Goal: Task Accomplishment & Management: Complete application form

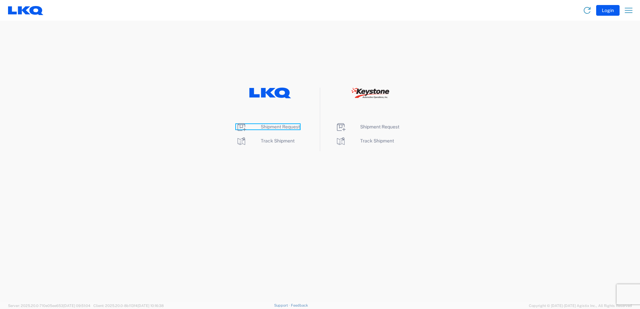
click at [279, 126] on span "Shipment Request" at bounding box center [280, 126] width 39 height 5
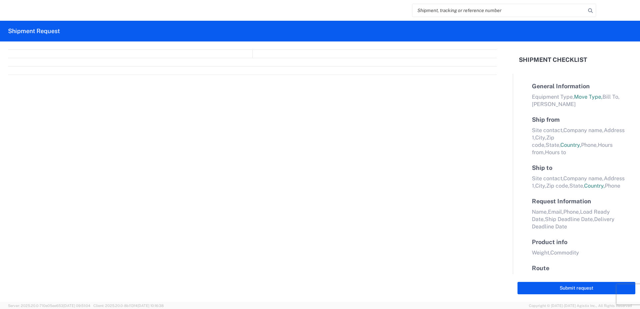
select select "FULL"
select select "LBS"
select select "IN"
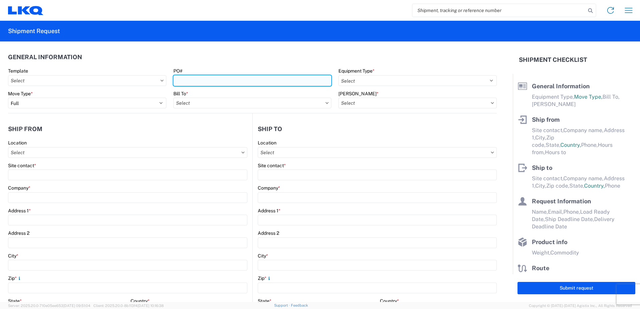
click at [187, 81] on input "PO#" at bounding box center [252, 80] width 158 height 11
type input "e"
type input "EVER-8-18-25"
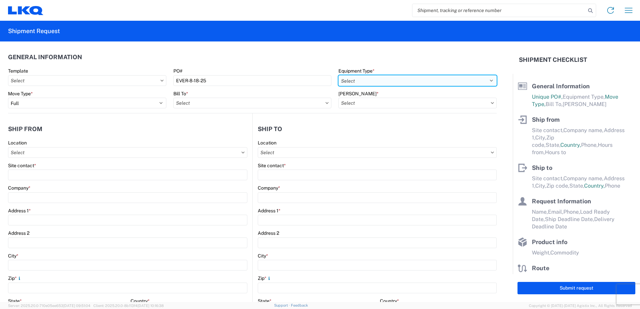
click at [399, 79] on select "Select 53’ Dry Van Flatbed Dropdeck (van) Lowboy (flatbed) Rail" at bounding box center [417, 80] width 158 height 11
select select "STDV"
click at [338, 75] on select "Select 53’ Dry Van Flatbed Dropdeck (van) Lowboy (flatbed) Rail" at bounding box center [417, 80] width 158 height 11
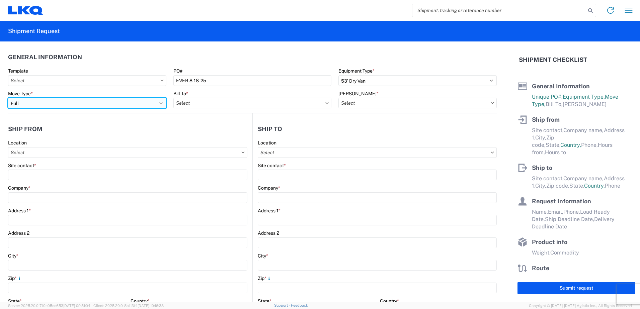
click at [80, 103] on select "Select Full Partial TL" at bounding box center [87, 103] width 158 height 11
select select "PARTIAL_TL"
click at [8, 98] on select "Select Full Partial TL" at bounding box center [87, 103] width 158 height 11
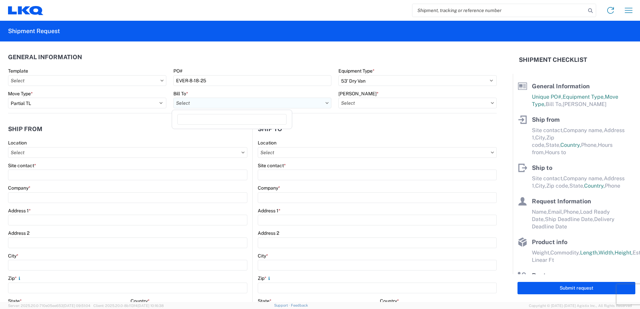
click at [192, 102] on input "text" at bounding box center [252, 103] width 158 height 11
type input "1633"
click at [206, 132] on div "1633 - Atlanta - [PERSON_NAME] Core" at bounding box center [231, 133] width 117 height 11
click at [360, 105] on input "text" at bounding box center [417, 103] width 158 height 11
type input "1633 - Atlanta - [PERSON_NAME] Core"
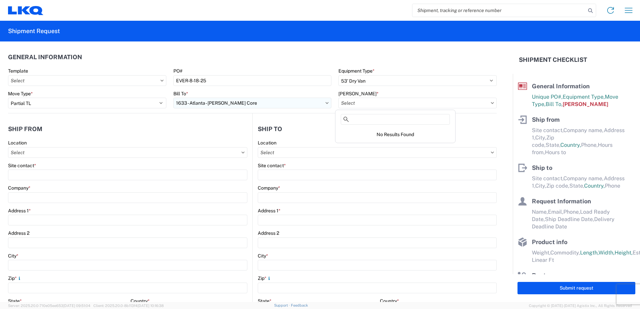
click at [214, 105] on input "1633 - Atlanta - [PERSON_NAME] Core" at bounding box center [252, 103] width 158 height 11
click at [357, 104] on input "text" at bounding box center [417, 103] width 158 height 11
click at [419, 145] on div "1633-6300-66000-0000 - 1633 Freight Out" at bounding box center [395, 143] width 117 height 11
type input "1633-6300-66000-0000 - 1633 Freight Out"
click at [25, 151] on input "text" at bounding box center [127, 152] width 239 height 11
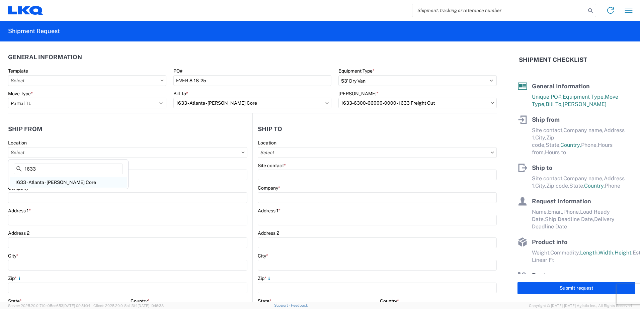
type input "1633"
click at [49, 181] on div "1633 - Atlanta - [PERSON_NAME] Core" at bounding box center [68, 182] width 117 height 11
type input "1633 - Atlanta - [PERSON_NAME] Core"
type input "LKQ Corporation"
type input "[STREET_ADDRESS][PERSON_NAME][PERSON_NAME]"
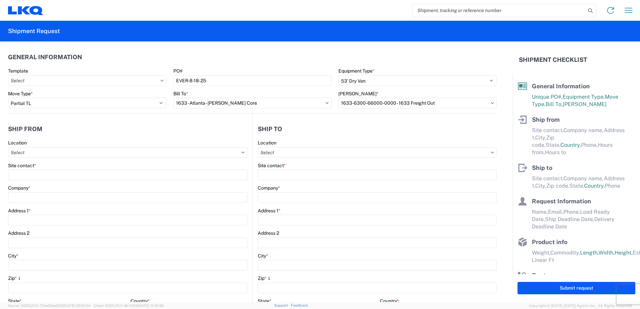
type input "[GEOGRAPHIC_DATA]"
type input "30336"
select select "GA"
select select "US"
type input "[PHONE_NUMBER]"
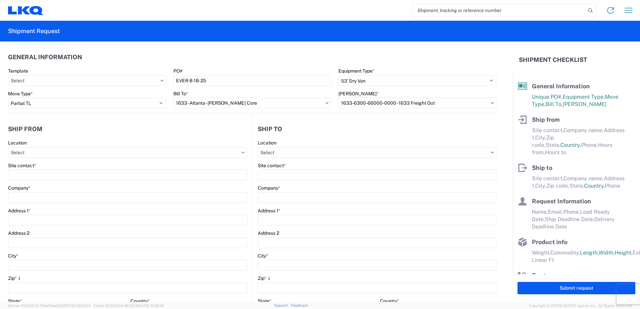
type input "00:00"
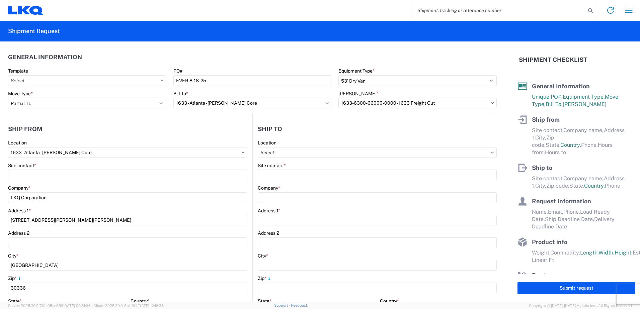
type input "00:00"
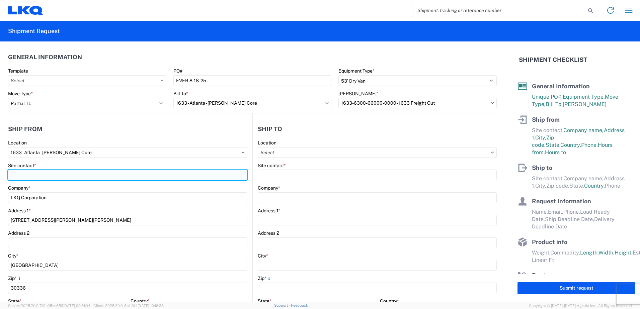
click at [35, 175] on input "Site contact *" at bounding box center [127, 175] width 239 height 11
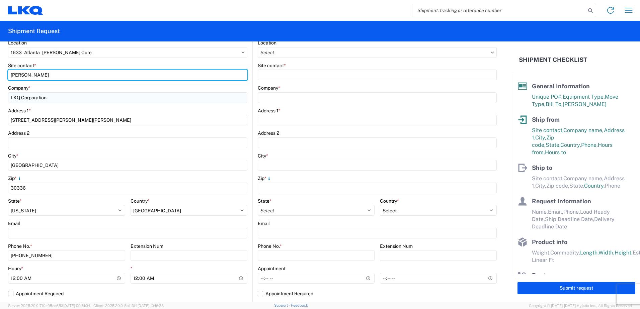
scroll to position [100, 0]
type input "[PERSON_NAME]"
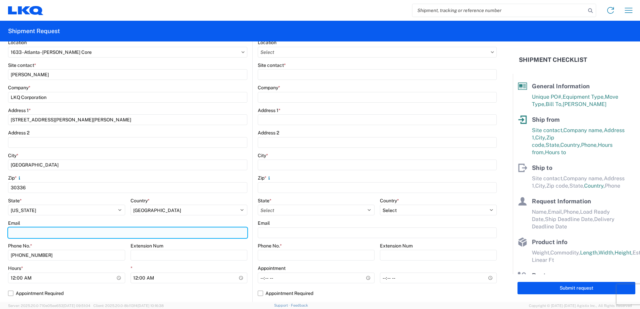
click at [34, 234] on input "Email" at bounding box center [127, 233] width 239 height 11
type input "[EMAIL_ADDRESS][DOMAIN_NAME]"
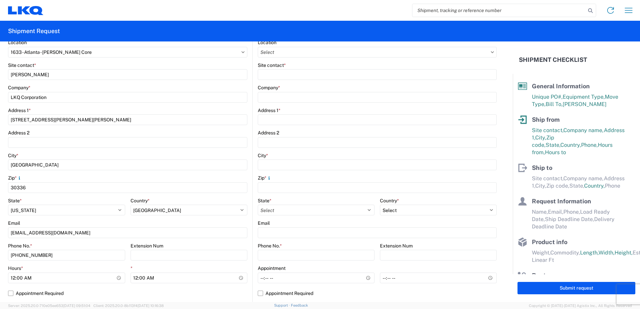
click at [293, 114] on div "Address 1 *" at bounding box center [377, 116] width 239 height 18
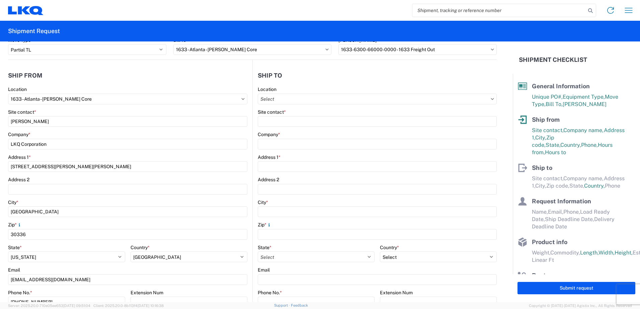
scroll to position [0, 0]
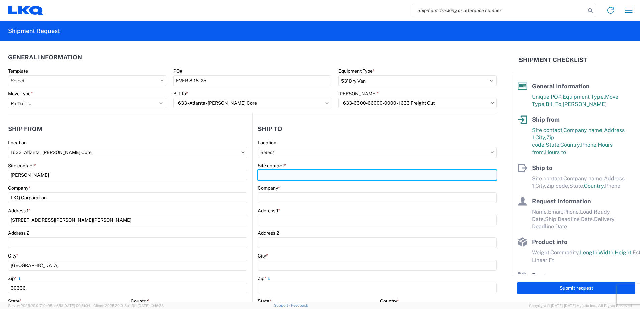
click at [269, 177] on input "Site contact *" at bounding box center [377, 175] width 239 height 11
type input "[PERSON_NAME]"
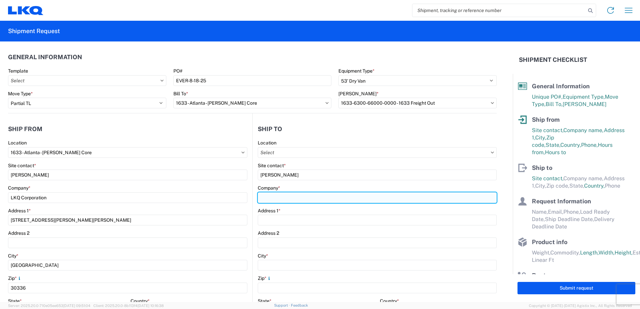
click at [291, 200] on input "Company *" at bounding box center [377, 197] width 239 height 11
type input "Everspark Industries"
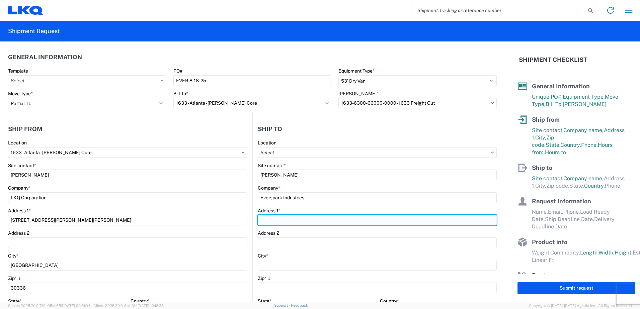
click at [269, 219] on input "Address 1 *" at bounding box center [377, 220] width 239 height 11
type input "[STREET_ADDRESS][PERSON_NAME]"
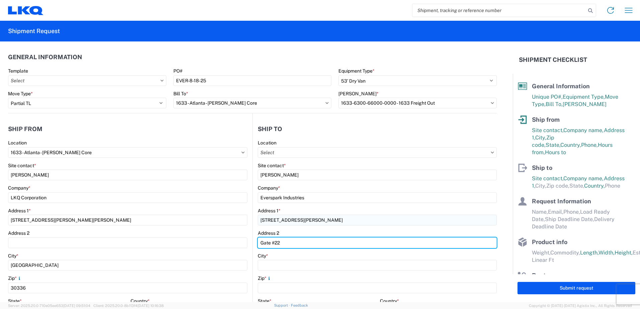
type input "Gate #22"
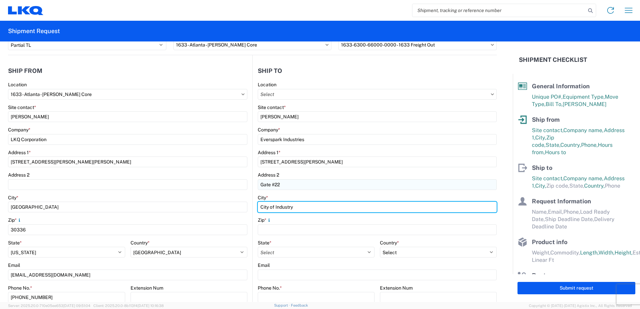
scroll to position [67, 0]
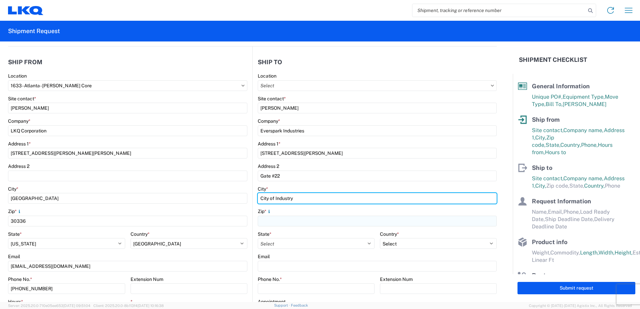
type input "City of Industry"
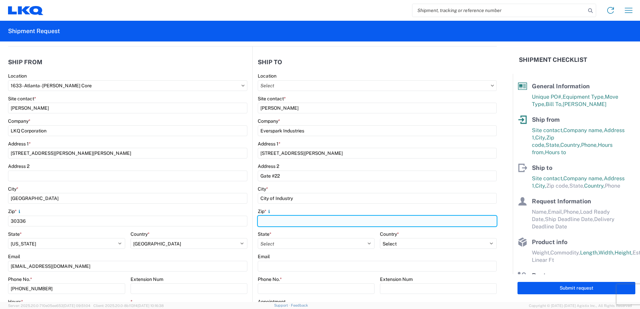
click at [273, 223] on input "Zip *" at bounding box center [377, 221] width 239 height 11
type input "91748"
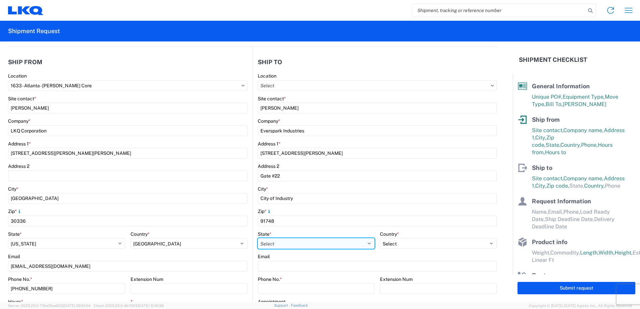
click at [288, 243] on select "Select [US_STATE] [US_STATE] [US_STATE] [US_STATE] Armed Forces Americas Armed …" at bounding box center [316, 243] width 117 height 11
select select "CA"
click at [258, 238] on select "Select [US_STATE] [US_STATE] [US_STATE] [US_STATE] Armed Forces Americas Armed …" at bounding box center [316, 243] width 117 height 11
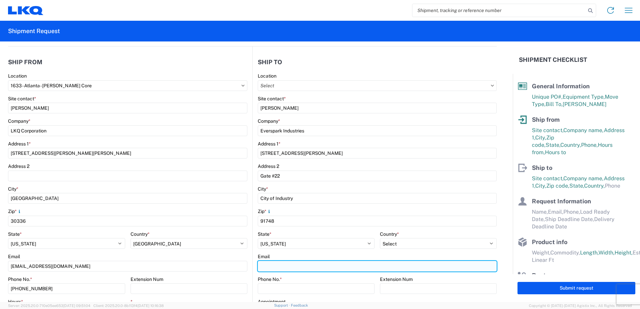
click at [273, 268] on input "Email" at bounding box center [377, 266] width 239 height 11
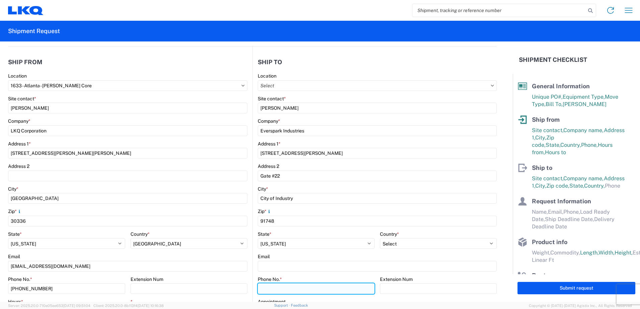
click at [273, 288] on input "Phone No. *" at bounding box center [316, 289] width 117 height 11
type input "[PHONE_NUMBER]"
click at [277, 252] on agx-form-control-wrapper-v2 "State * Select [US_STATE] [US_STATE] [US_STATE] [US_STATE] Armed Forces America…" at bounding box center [316, 242] width 117 height 23
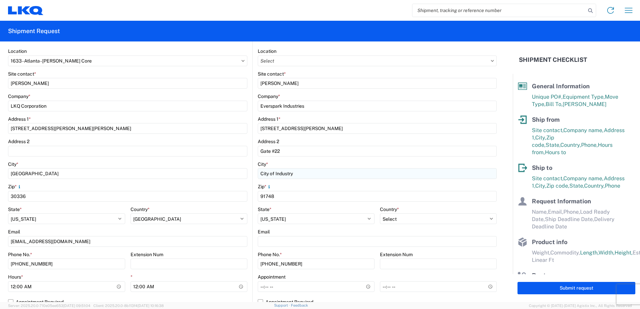
scroll to position [134, 0]
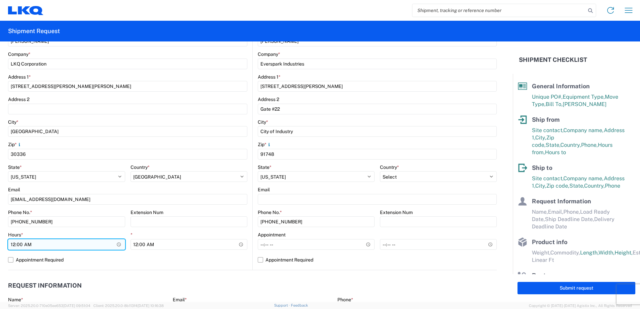
click at [117, 245] on input "00:00" at bounding box center [66, 244] width 117 height 11
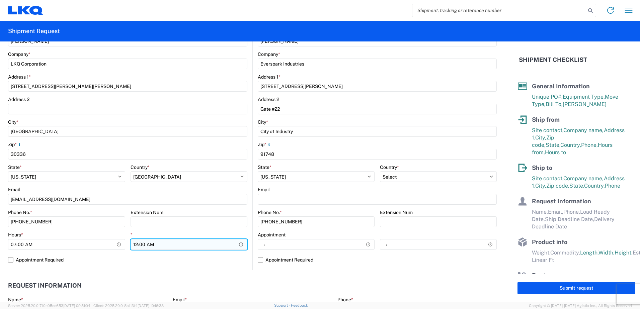
type input "07:00"
click at [239, 244] on input "00:00" at bounding box center [189, 244] width 117 height 11
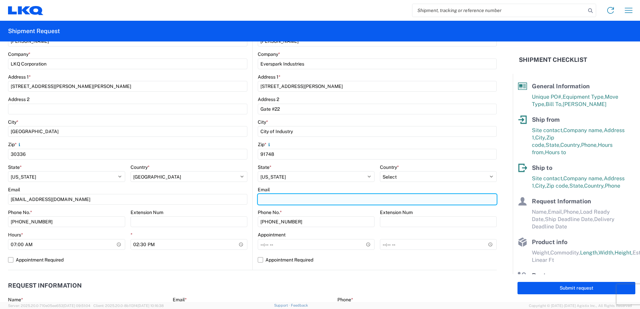
type input "14:30"
click at [271, 197] on input "Email" at bounding box center [377, 199] width 239 height 11
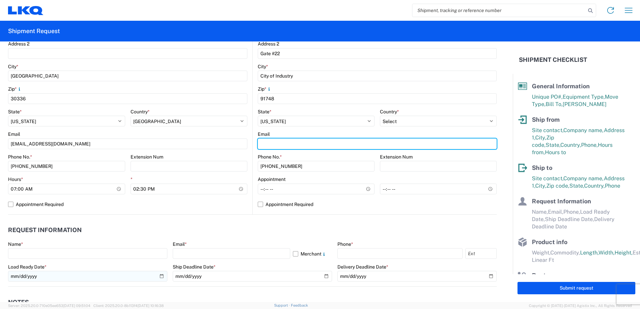
scroll to position [201, 0]
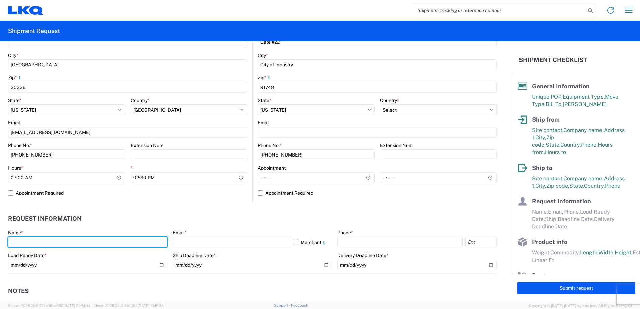
click at [13, 240] on input "text" at bounding box center [87, 242] width 159 height 11
type input "[PERSON_NAME]"
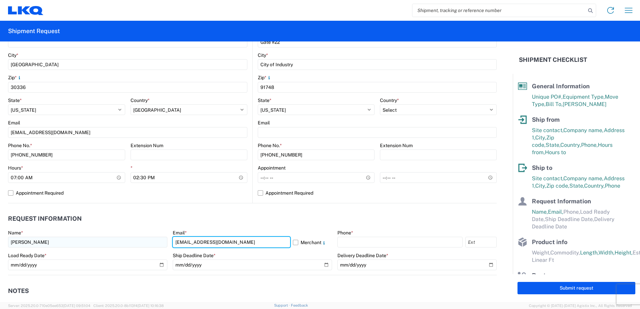
type input "[EMAIL_ADDRESS][DOMAIN_NAME]"
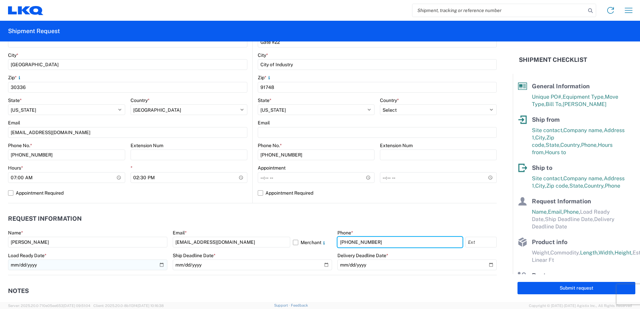
type input "[PHONE_NUMBER]"
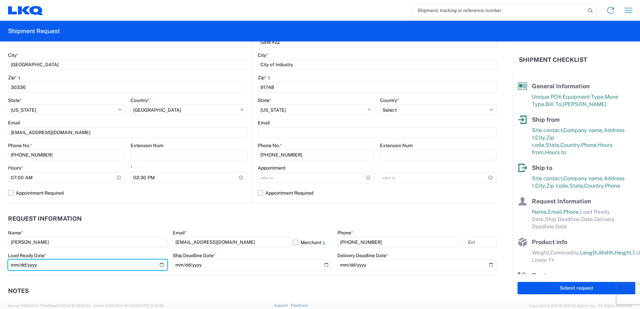
click at [162, 265] on input "date" at bounding box center [87, 265] width 159 height 11
type input "[DATE]"
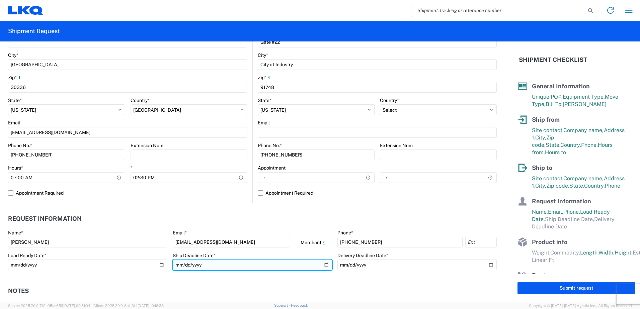
click at [324, 265] on input "date" at bounding box center [252, 265] width 159 height 11
type input "[DATE]"
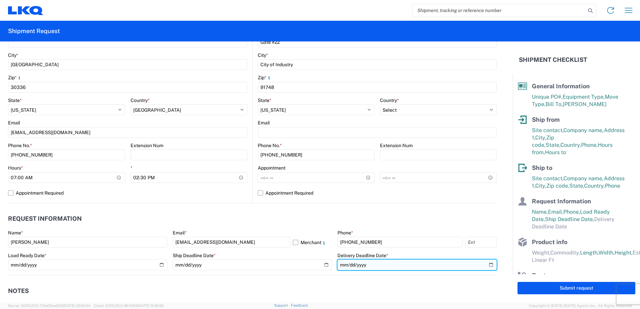
click at [485, 263] on input "date" at bounding box center [416, 265] width 159 height 11
type input "[DATE]"
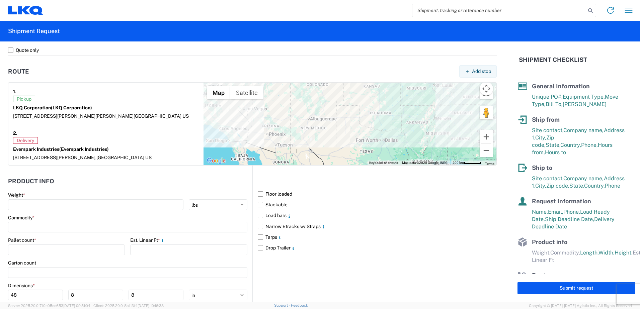
scroll to position [502, 0]
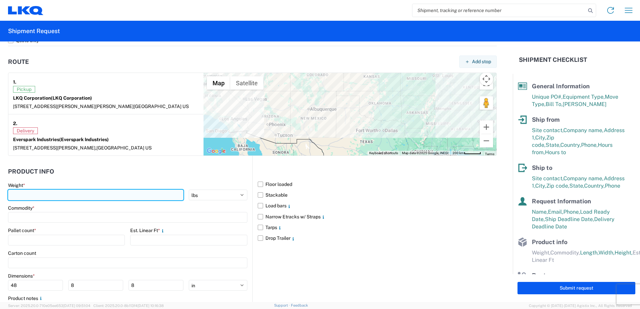
click at [46, 195] on input "number" at bounding box center [95, 195] width 175 height 11
type input "11232"
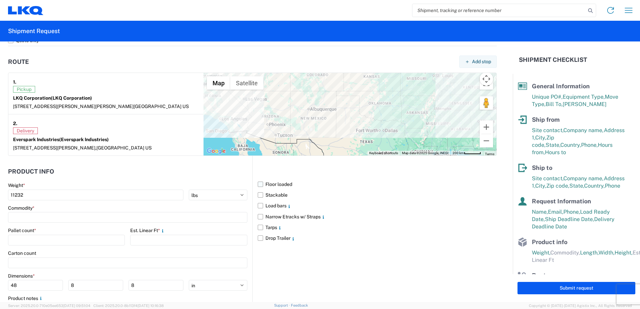
click at [259, 184] on label "Floor loaded" at bounding box center [377, 184] width 239 height 11
click at [0, 0] on input "Floor loaded" at bounding box center [0, 0] width 0 height 0
click at [26, 219] on input at bounding box center [127, 217] width 239 height 11
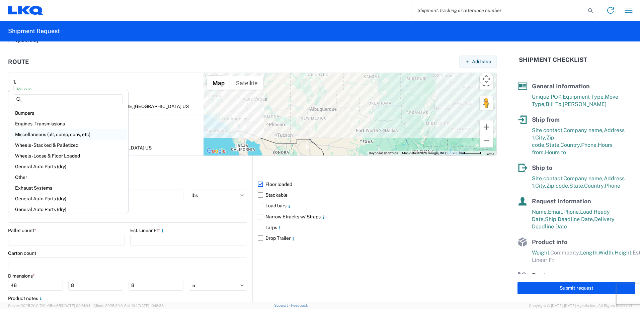
click at [33, 133] on div "Miscellaneous (alt, comp, conv, etc)" at bounding box center [68, 134] width 117 height 11
type input "Miscellaneous (alt, comp, conv, etc)"
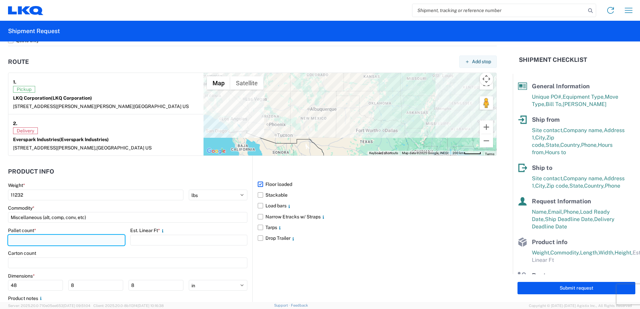
click at [31, 237] on input "number" at bounding box center [66, 240] width 117 height 11
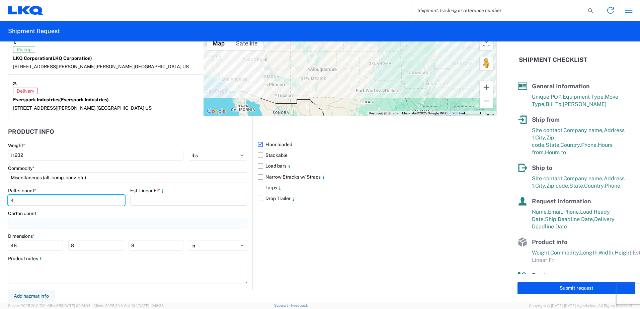
scroll to position [542, 0]
type input "4"
click at [317, 245] on div "Floor loaded Stackable Load bars Narrow Etracks w/ Straps Tarps Drop Trailer" at bounding box center [374, 203] width 244 height 174
click at [24, 200] on input "4" at bounding box center [66, 200] width 117 height 11
type input "5"
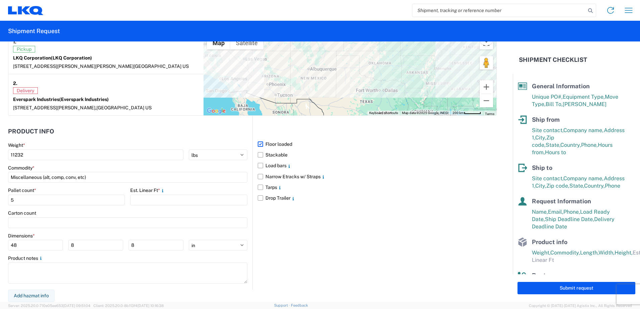
click at [358, 217] on div "Floor loaded Stackable Load bars Narrow Etracks w/ Straps Tarps Drop Trailer" at bounding box center [374, 203] width 244 height 174
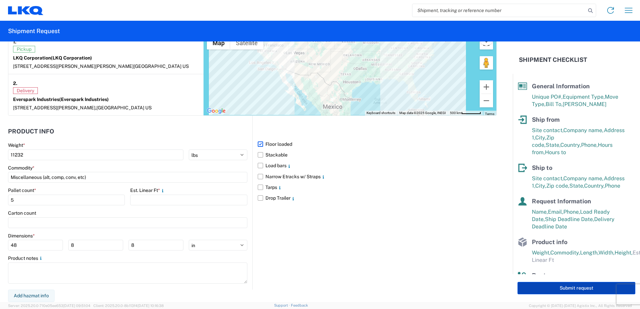
click at [578, 288] on button "Submit request" at bounding box center [577, 288] width 118 height 12
select select "US"
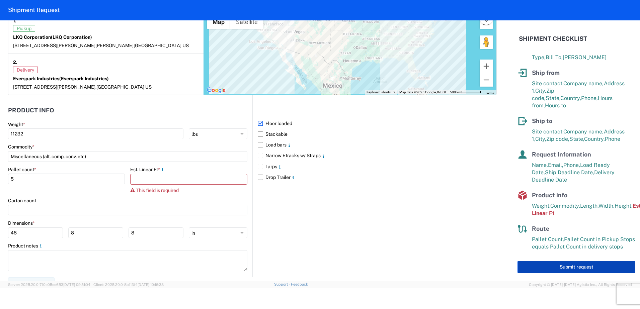
scroll to position [27, 0]
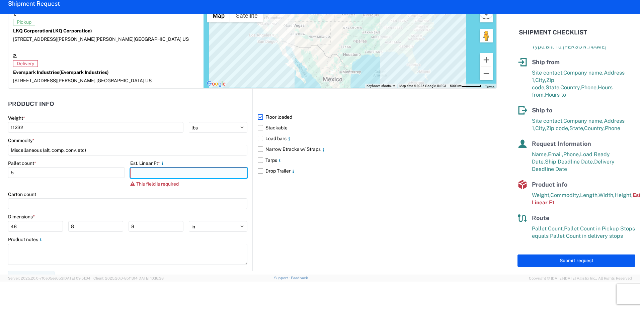
click at [146, 174] on input "number" at bounding box center [188, 173] width 117 height 11
click at [163, 216] on div "Dimensions *" at bounding box center [127, 217] width 239 height 6
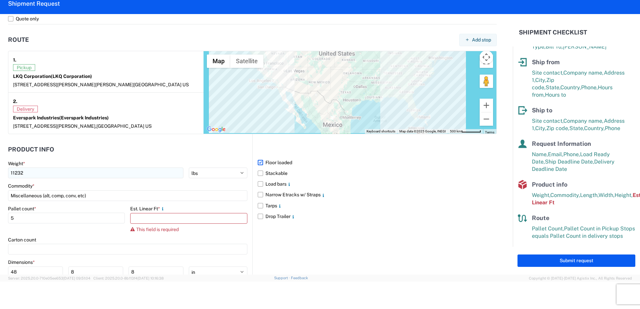
scroll to position [508, 0]
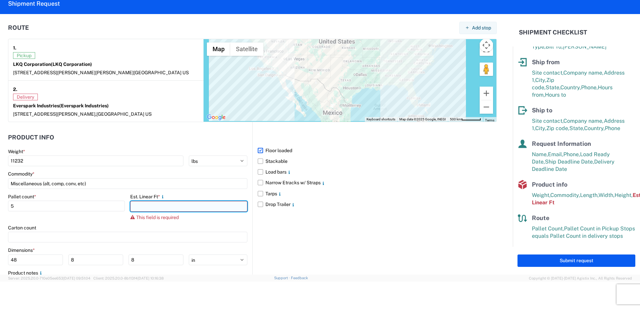
click at [148, 209] on input "number" at bounding box center [188, 206] width 117 height 11
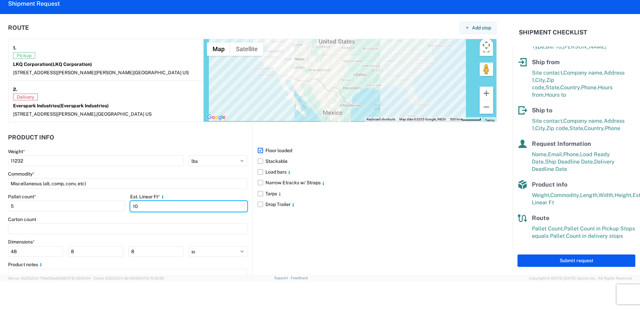
type input "10"
click at [121, 172] on div "Commodity *" at bounding box center [127, 174] width 239 height 6
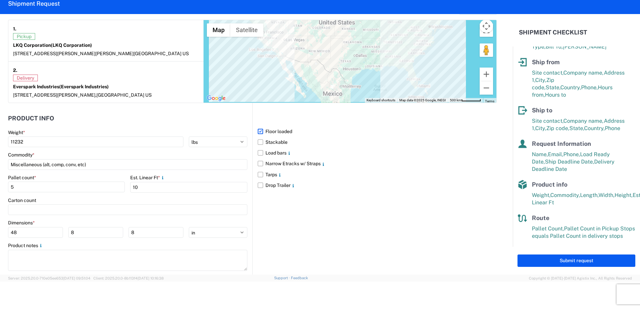
scroll to position [542, 0]
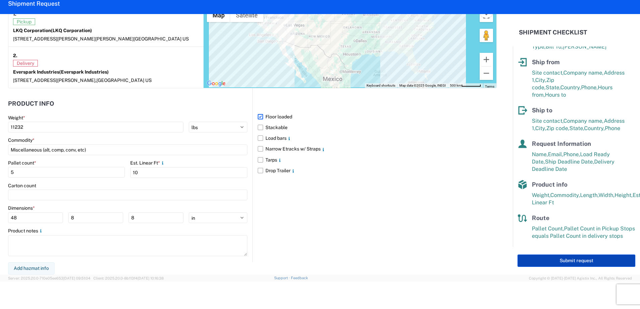
click at [552, 263] on button "Submit request" at bounding box center [577, 261] width 118 height 12
